Goal: Transaction & Acquisition: Purchase product/service

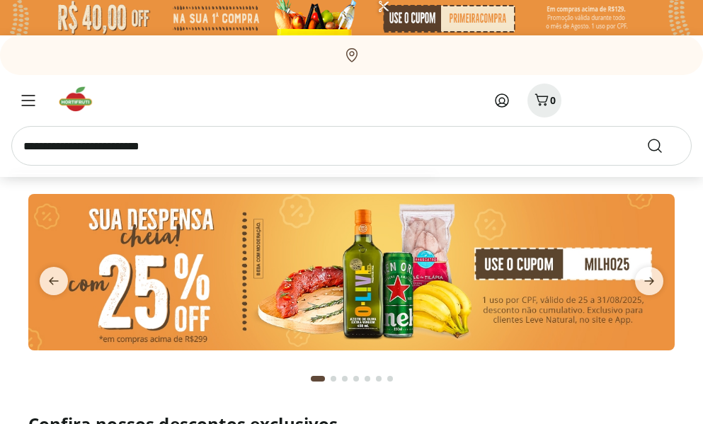
click at [287, 130] on input "search" at bounding box center [351, 146] width 680 height 40
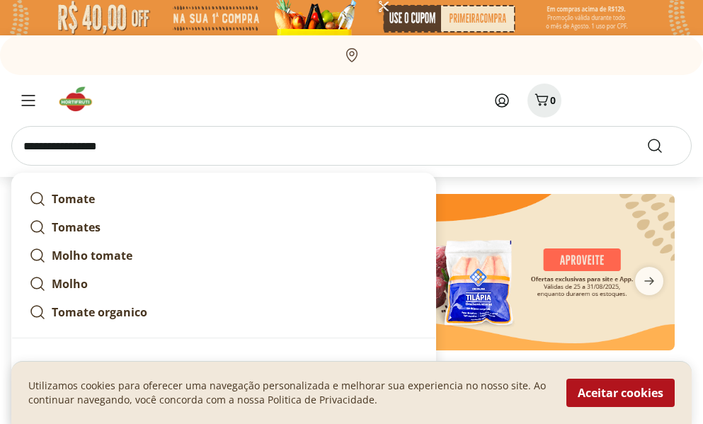
type input "**********"
click at [646, 137] on button "Submit Search" at bounding box center [663, 145] width 34 height 17
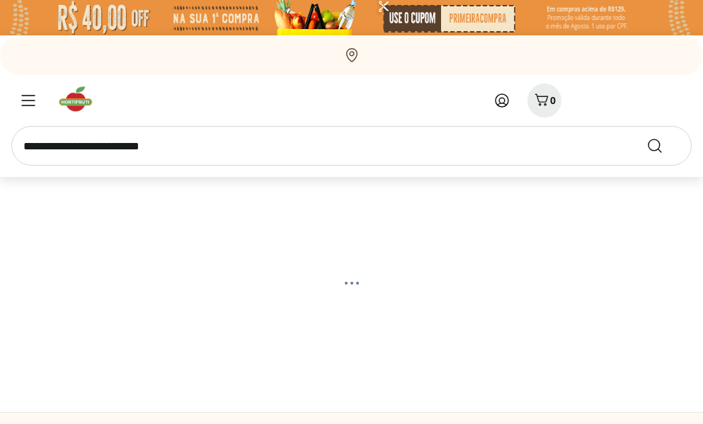
select select "**********"
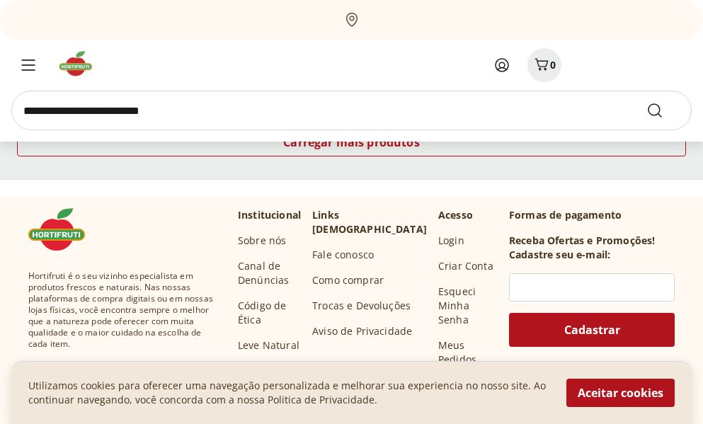
scroll to position [1062, 0]
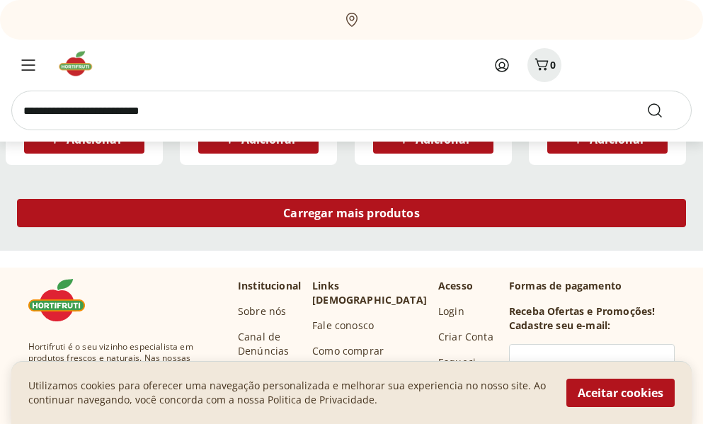
click at [385, 215] on span "Carregar mais produtos" at bounding box center [351, 212] width 137 height 11
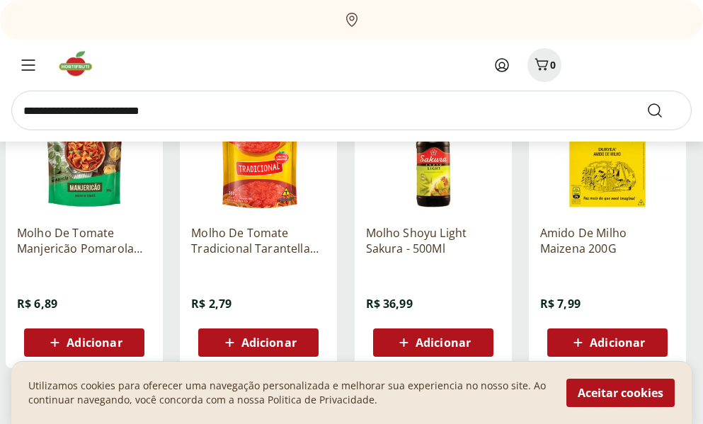
scroll to position [1912, 0]
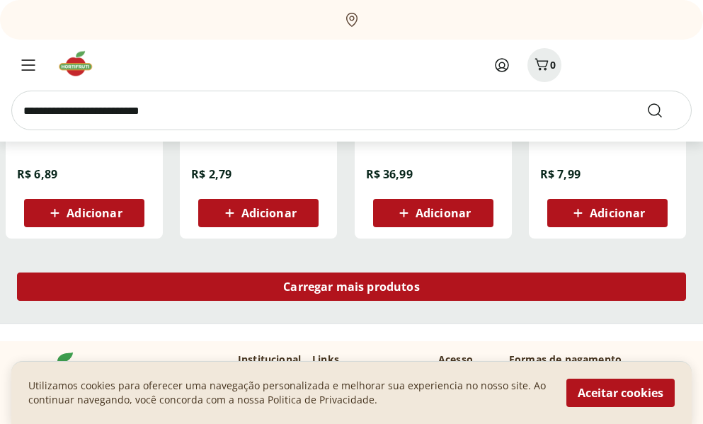
click at [383, 276] on div "Carregar mais produtos" at bounding box center [351, 287] width 669 height 28
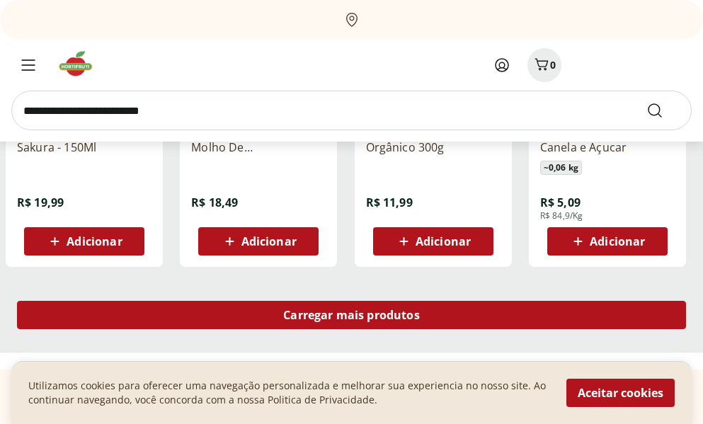
scroll to position [2832, 0]
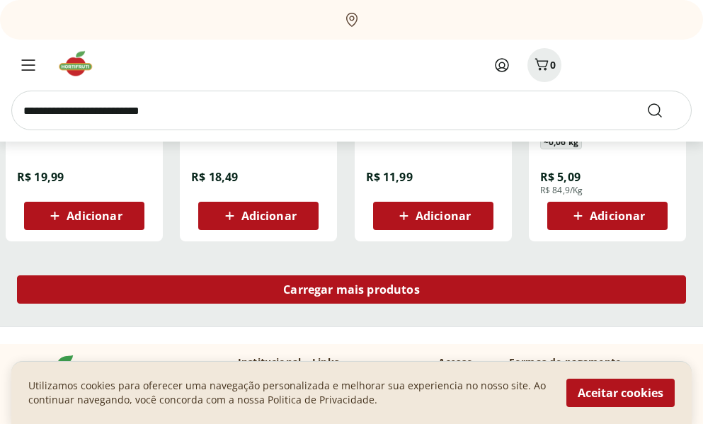
click at [398, 295] on span "Carregar mais produtos" at bounding box center [351, 289] width 137 height 11
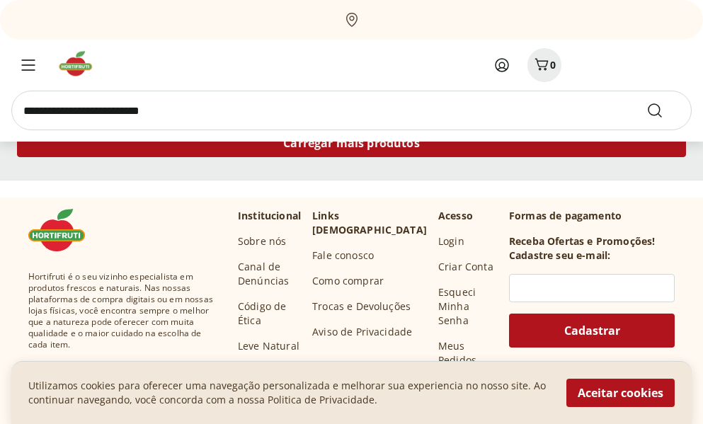
scroll to position [3823, 0]
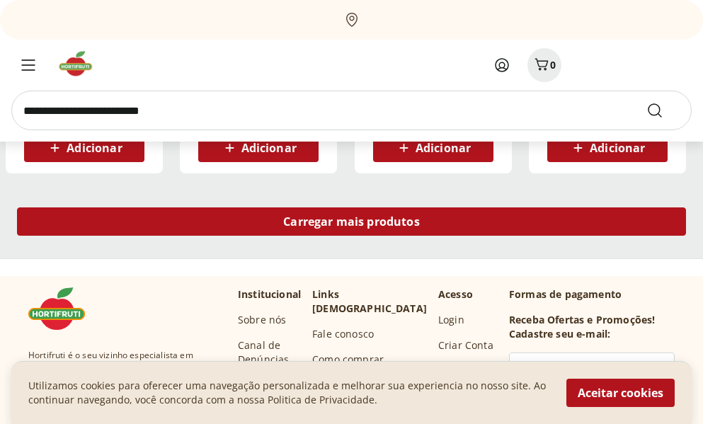
click at [413, 227] on span "Carregar mais produtos" at bounding box center [351, 221] width 137 height 11
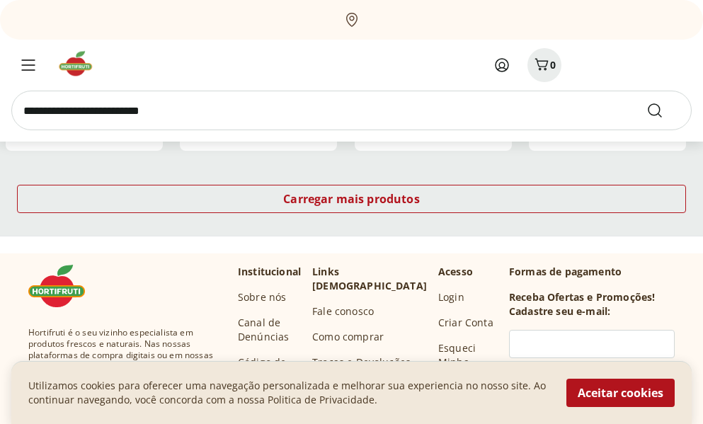
scroll to position [4744, 0]
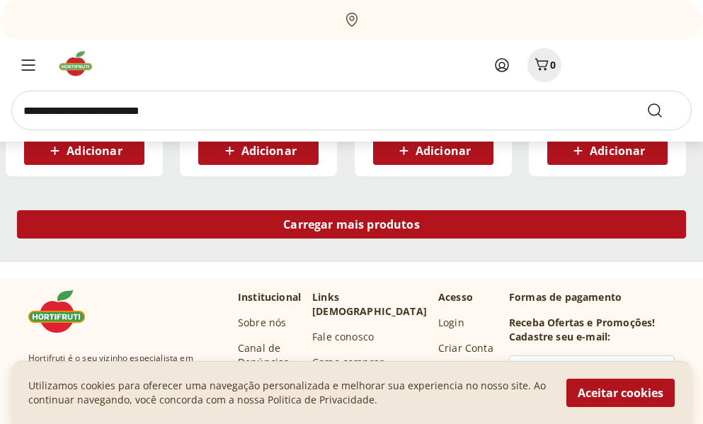
click at [380, 227] on span "Carregar mais produtos" at bounding box center [351, 224] width 137 height 11
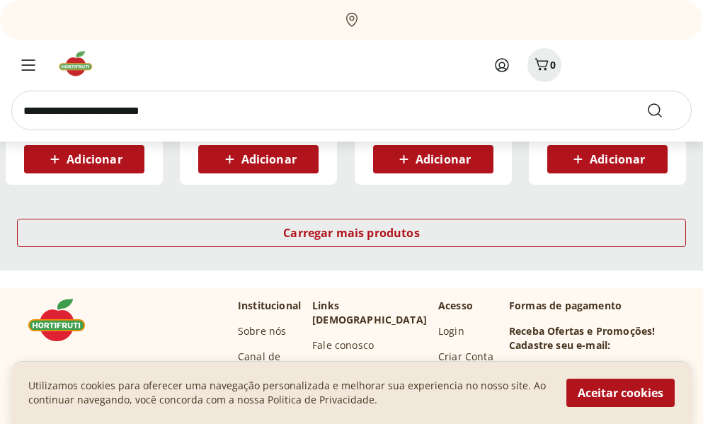
scroll to position [5664, 0]
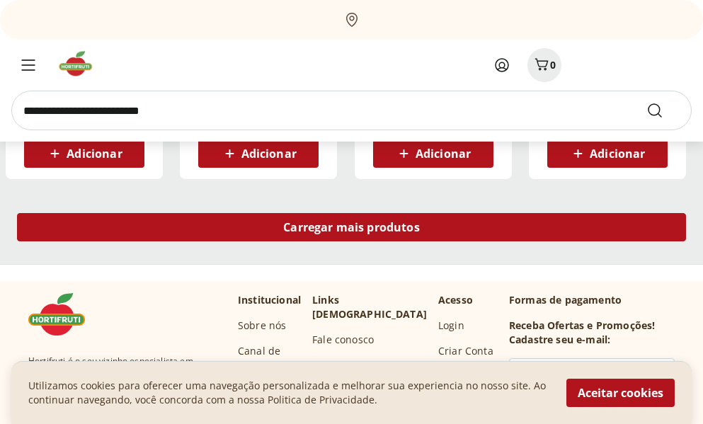
click at [351, 225] on span "Carregar mais produtos" at bounding box center [351, 227] width 137 height 11
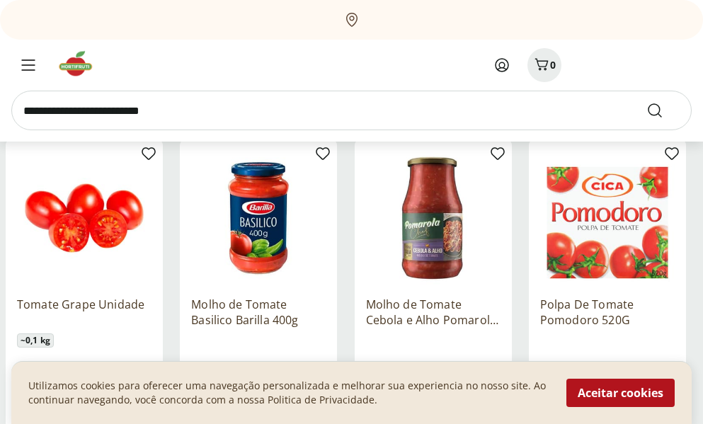
scroll to position [6302, 0]
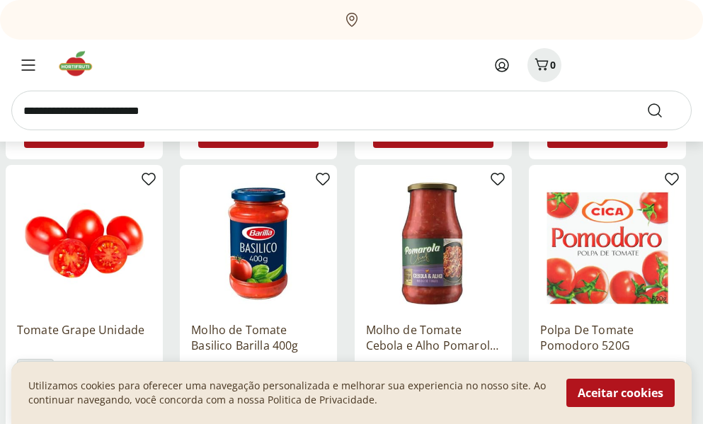
click at [270, 245] on img at bounding box center [258, 243] width 135 height 135
